Goal: Transaction & Acquisition: Purchase product/service

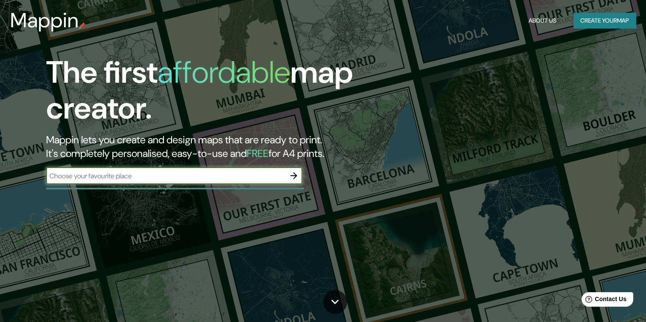
click at [184, 182] on div "​" at bounding box center [174, 175] width 256 height 17
click at [187, 178] on input "text" at bounding box center [165, 176] width 239 height 10
paste input "noisy le grand"
type input "noisy le grand"
click at [289, 179] on icon "button" at bounding box center [294, 176] width 10 height 10
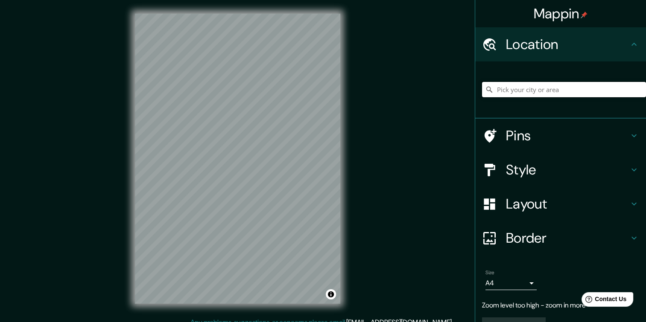
click at [533, 92] on input "Pick your city or area" at bounding box center [564, 89] width 164 height 15
paste input "noisy le grand"
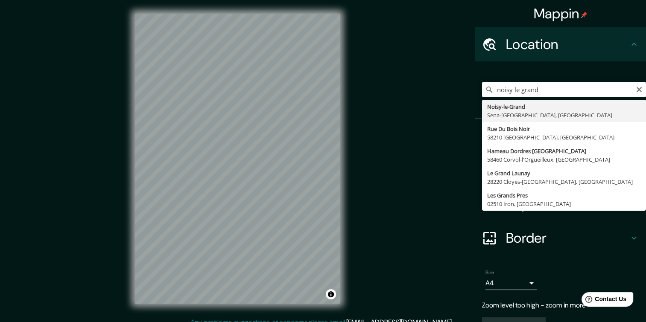
type input "[GEOGRAPHIC_DATA], [GEOGRAPHIC_DATA], [GEOGRAPHIC_DATA]"
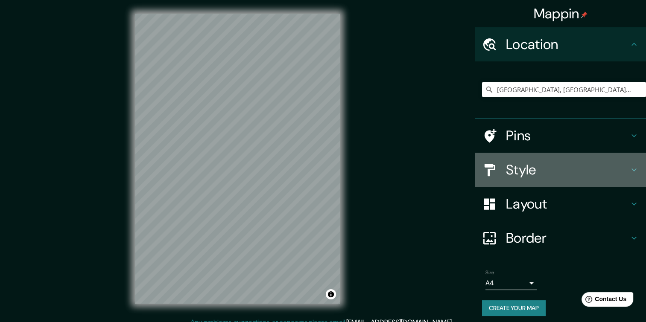
click at [568, 169] on h4 "Style" at bounding box center [567, 169] width 123 height 17
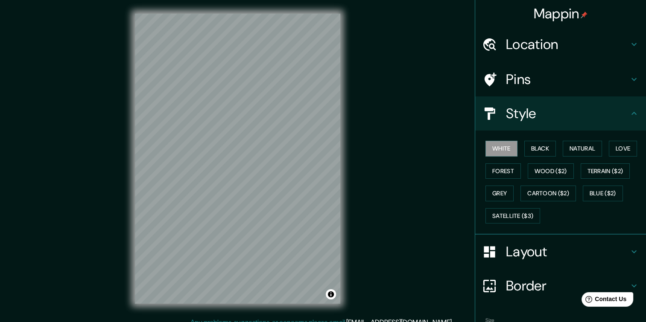
click at [584, 120] on h4 "Style" at bounding box center [567, 113] width 123 height 17
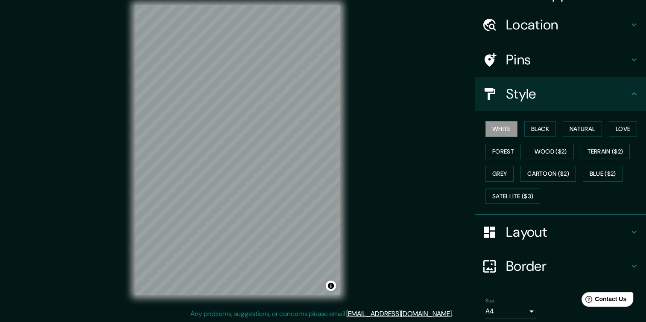
scroll to position [50, 0]
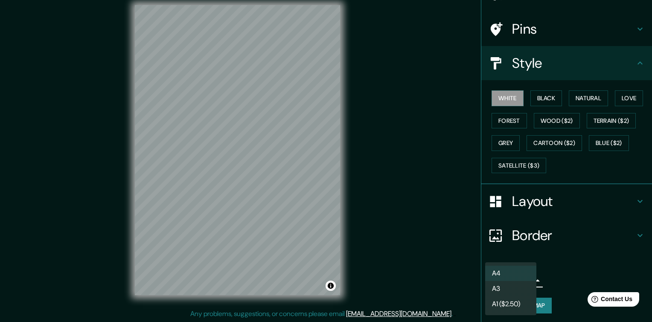
click at [522, 277] on body "Mappin Location [GEOGRAPHIC_DATA], [GEOGRAPHIC_DATA], [GEOGRAPHIC_DATA] Pins St…" at bounding box center [326, 152] width 652 height 322
click at [544, 277] on div at bounding box center [326, 161] width 652 height 322
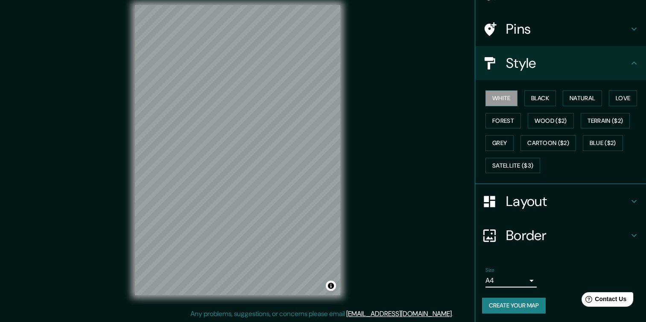
click at [554, 236] on h4 "Border" at bounding box center [567, 235] width 123 height 17
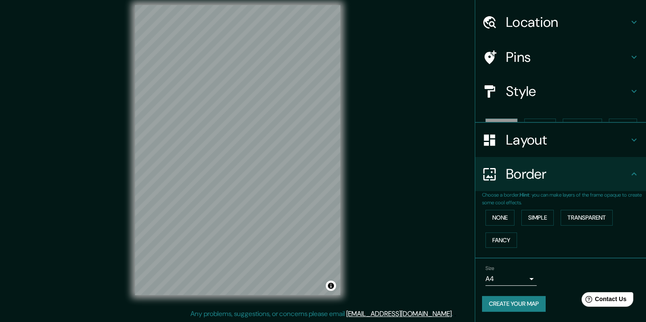
scroll to position [7, 0]
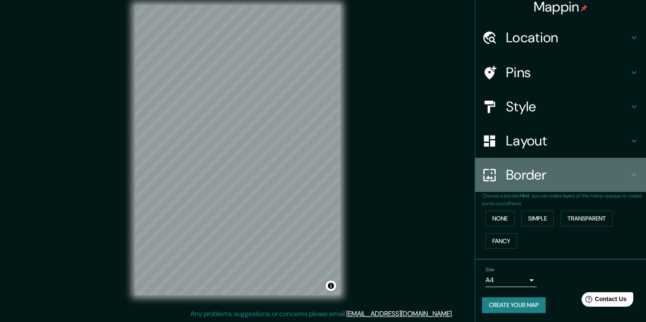
click at [546, 176] on h4 "Border" at bounding box center [567, 174] width 123 height 17
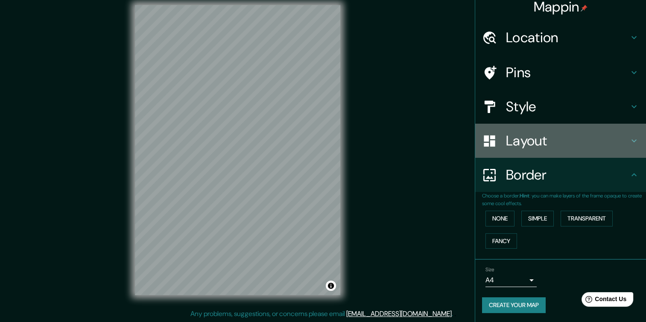
click at [553, 145] on h4 "Layout" at bounding box center [567, 140] width 123 height 17
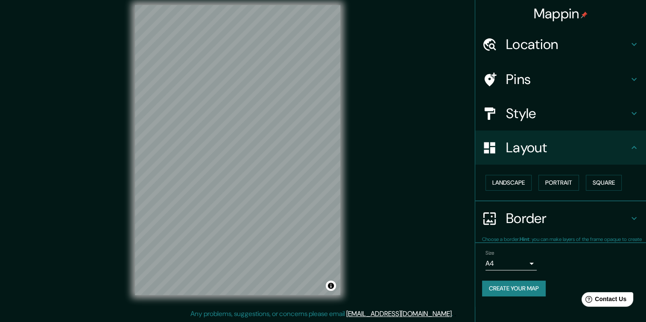
scroll to position [0, 0]
click at [534, 185] on div "Landscape [GEOGRAPHIC_DATA]" at bounding box center [564, 183] width 164 height 23
click at [517, 185] on button "Landscape" at bounding box center [508, 183] width 46 height 16
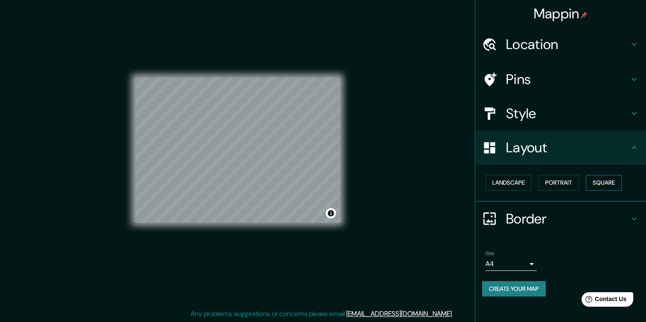
click at [592, 179] on button "Square" at bounding box center [604, 183] width 36 height 16
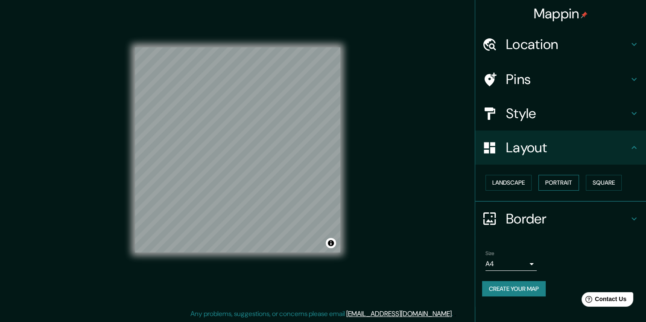
click at [574, 184] on button "Portrait" at bounding box center [558, 183] width 41 height 16
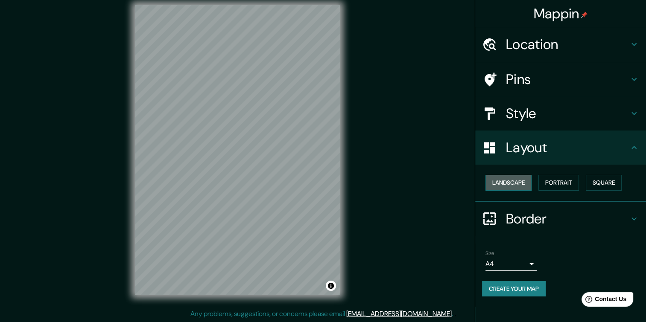
click at [522, 185] on button "Landscape" at bounding box center [508, 183] width 46 height 16
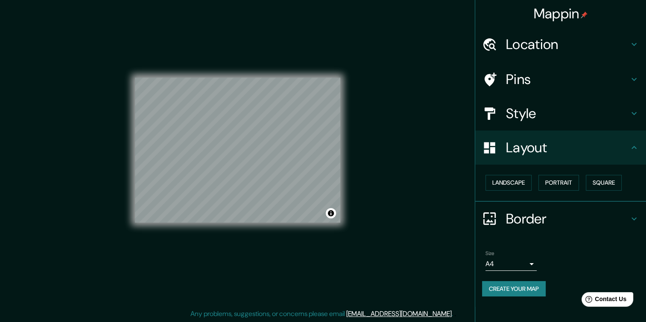
click at [579, 143] on h4 "Layout" at bounding box center [567, 147] width 123 height 17
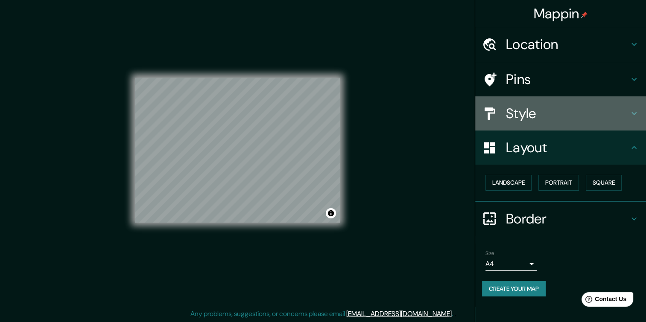
click at [556, 122] on div "Style" at bounding box center [560, 113] width 171 height 34
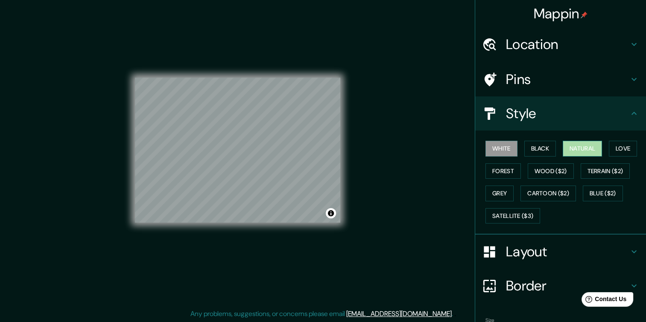
click at [565, 146] on button "Natural" at bounding box center [582, 149] width 39 height 16
click at [331, 213] on button "Toggle attribution" at bounding box center [331, 213] width 10 height 10
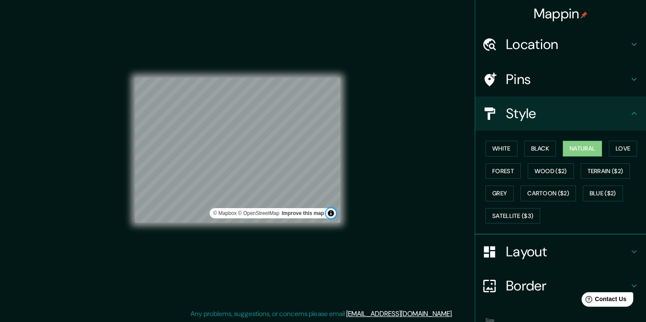
click at [331, 213] on button "Toggle attribution" at bounding box center [331, 213] width 10 height 10
